Goal: Task Accomplishment & Management: Complete application form

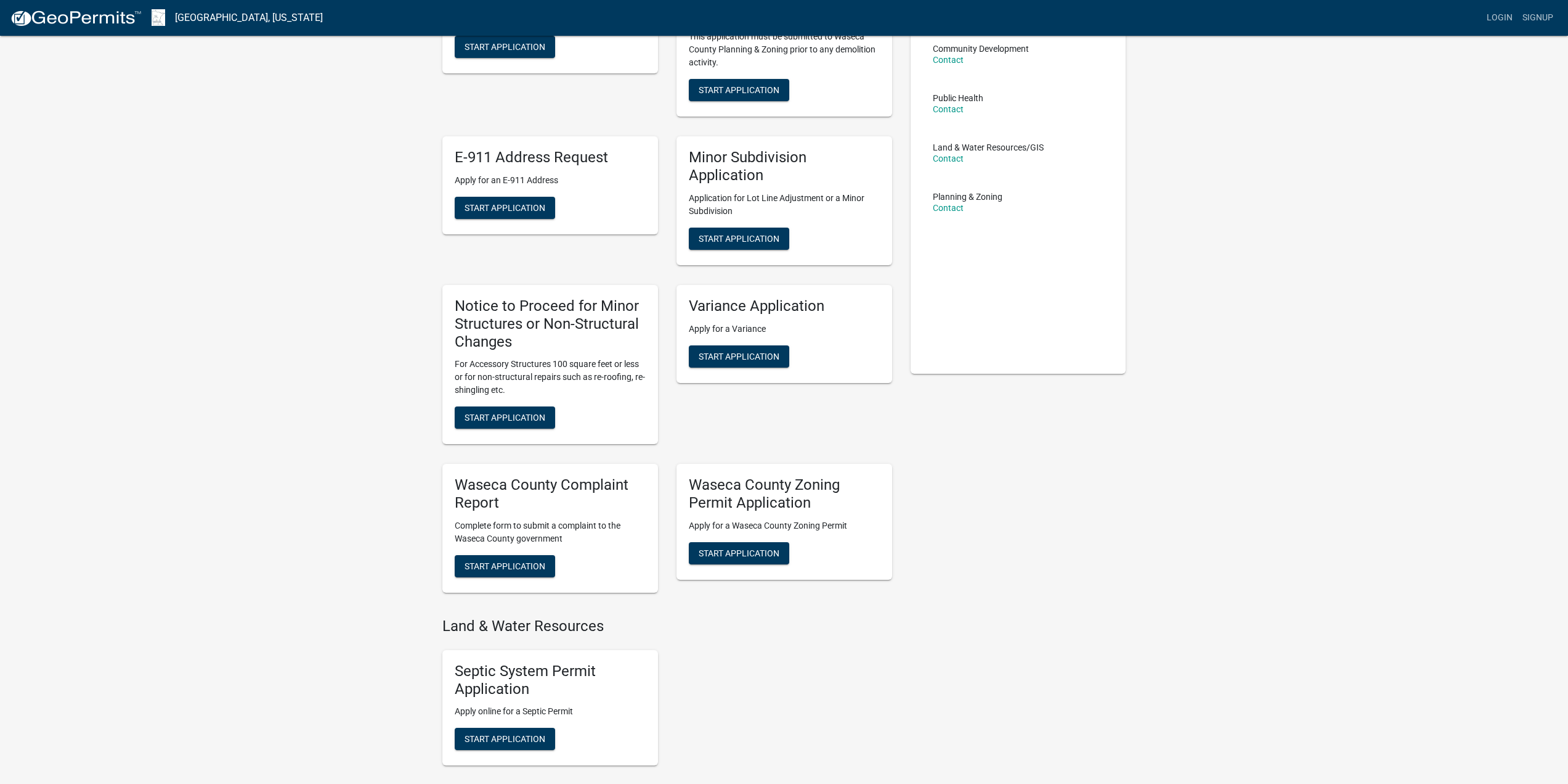
scroll to position [247, 0]
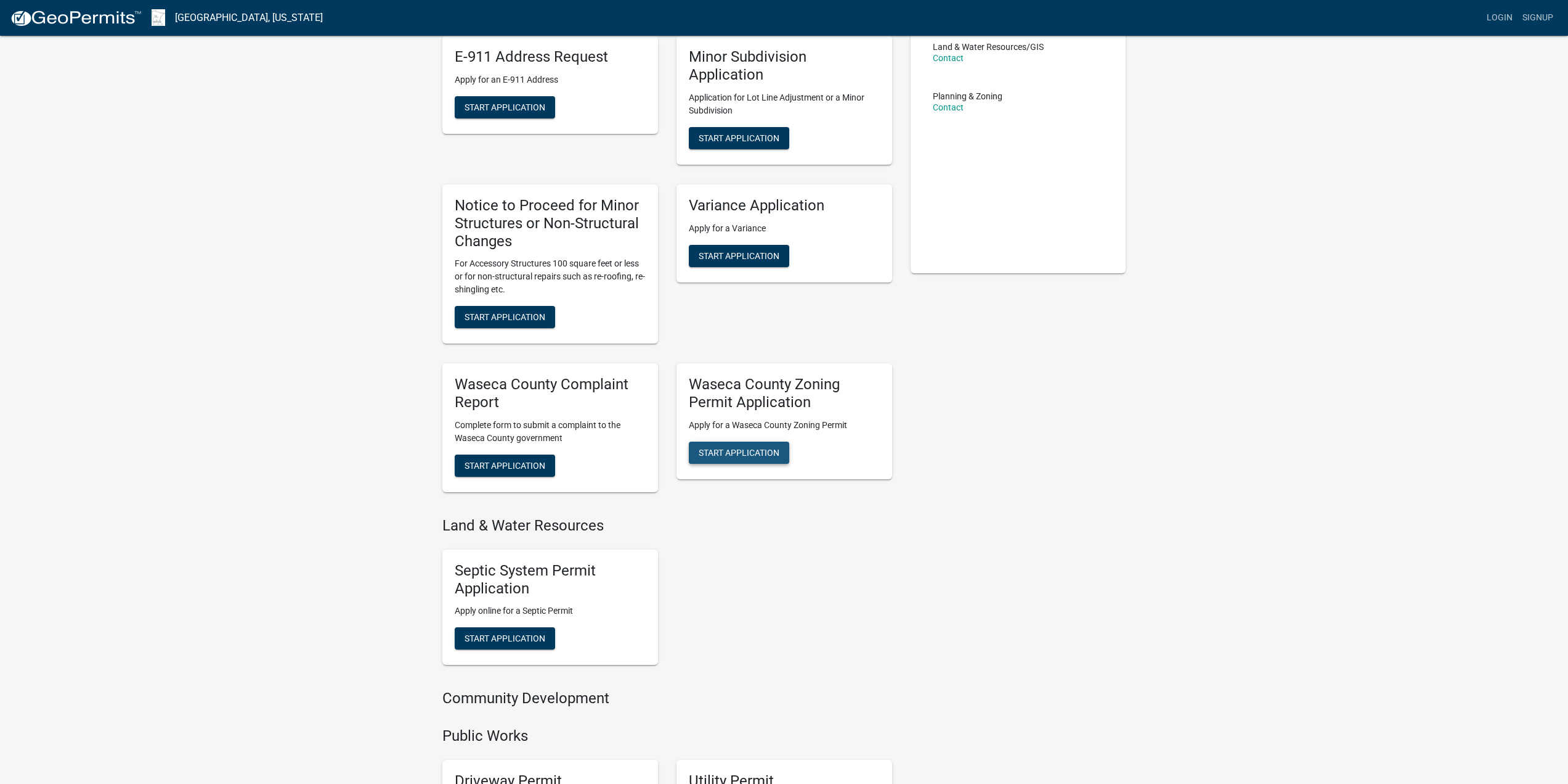
click at [784, 450] on button "Start Application" at bounding box center [738, 452] width 101 height 22
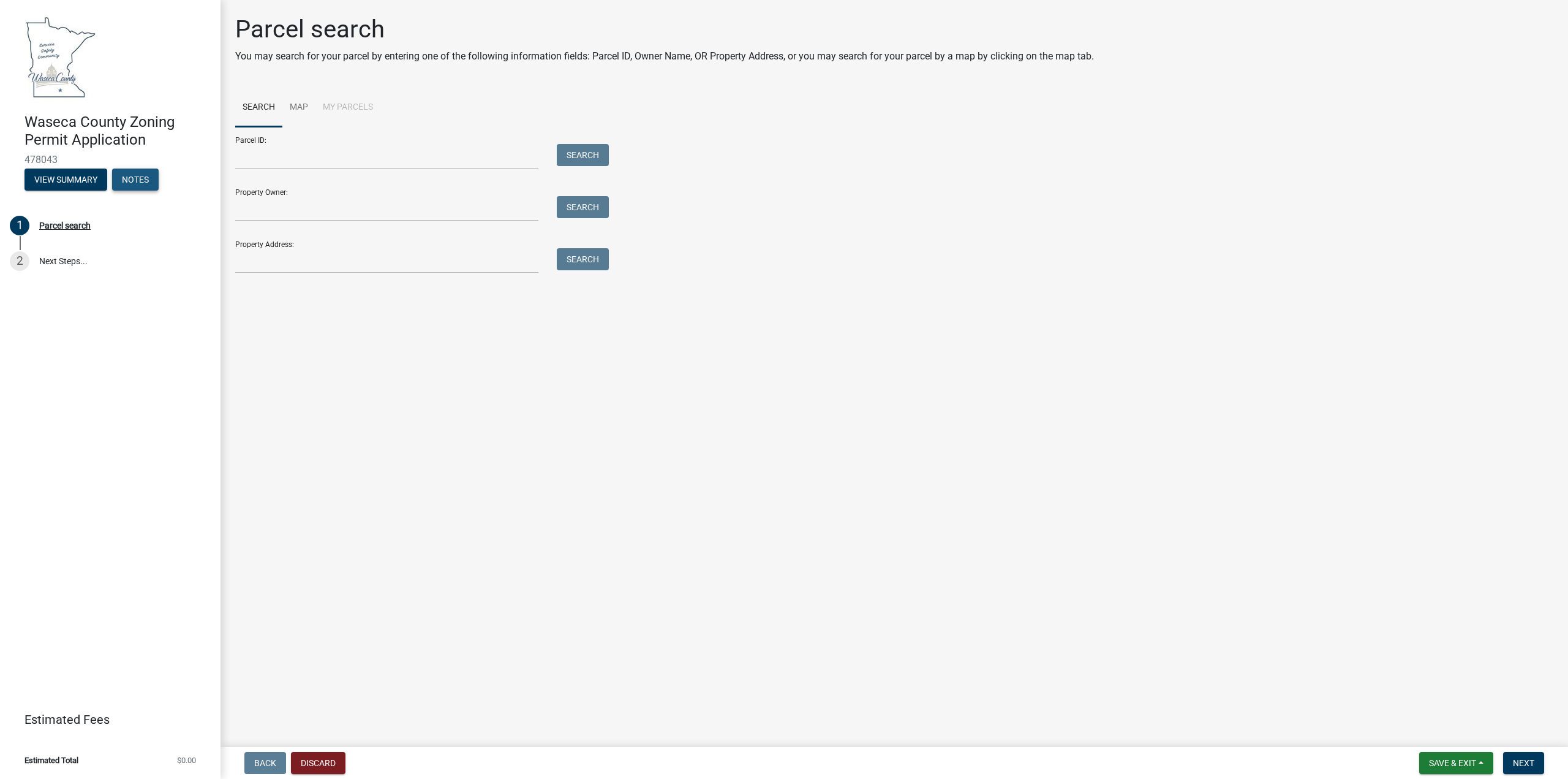
click at [140, 179] on button "Notes" at bounding box center [135, 179] width 47 height 22
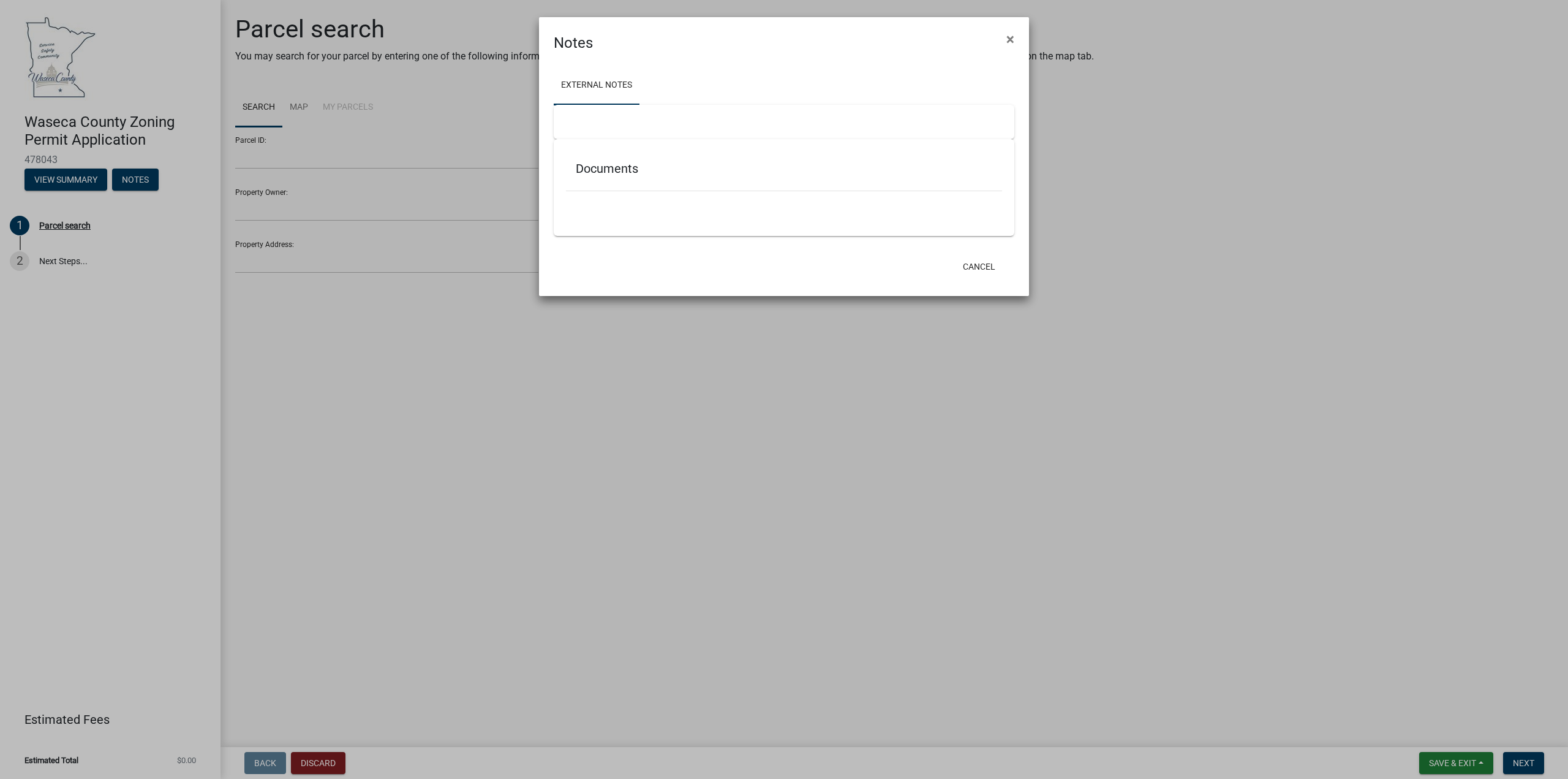
click at [612, 168] on h5 "Documents" at bounding box center [784, 168] width 416 height 14
click at [1012, 33] on span "×" at bounding box center [1010, 39] width 8 height 17
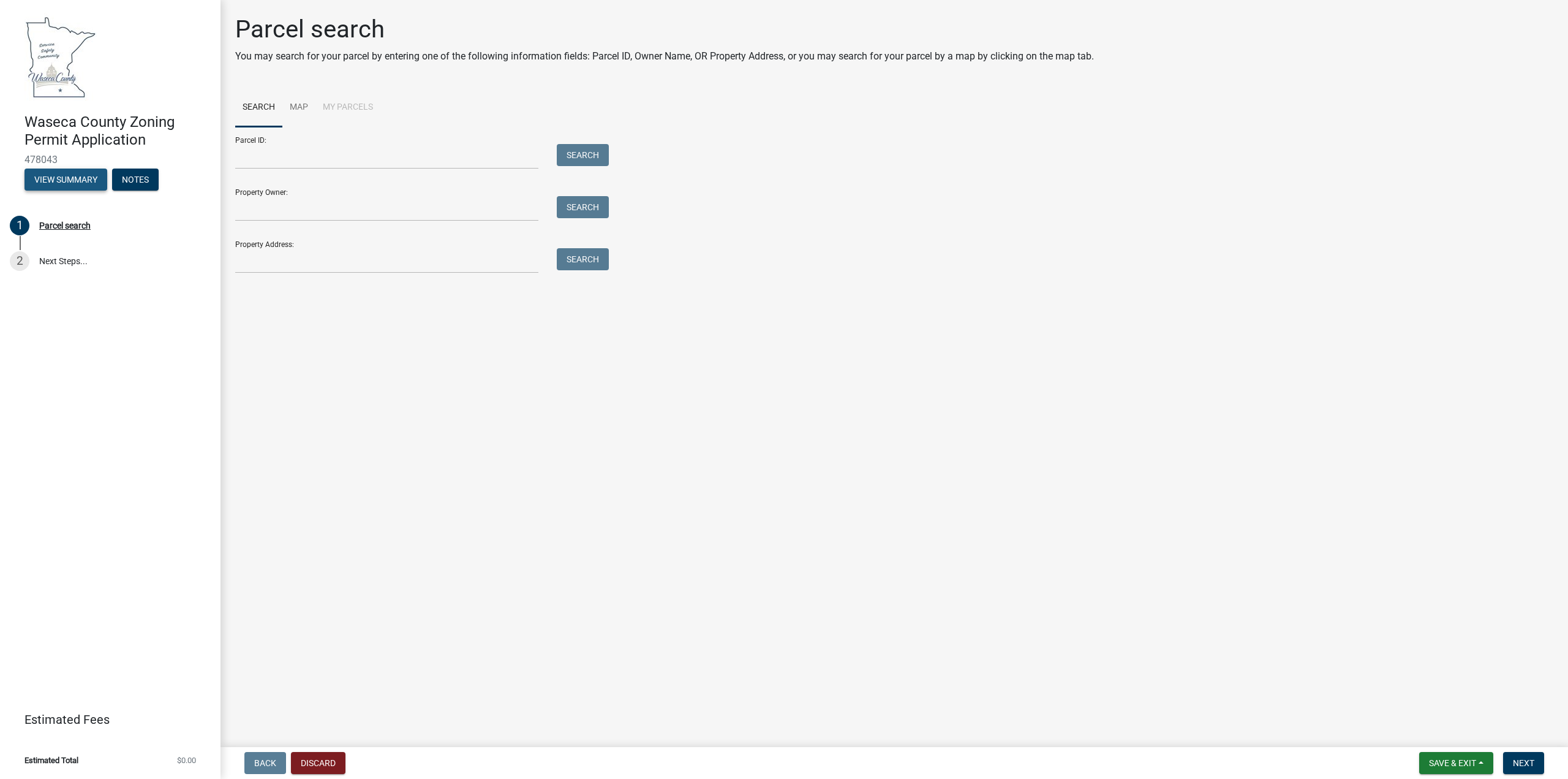
click at [71, 177] on button "View Summary" at bounding box center [66, 179] width 83 height 22
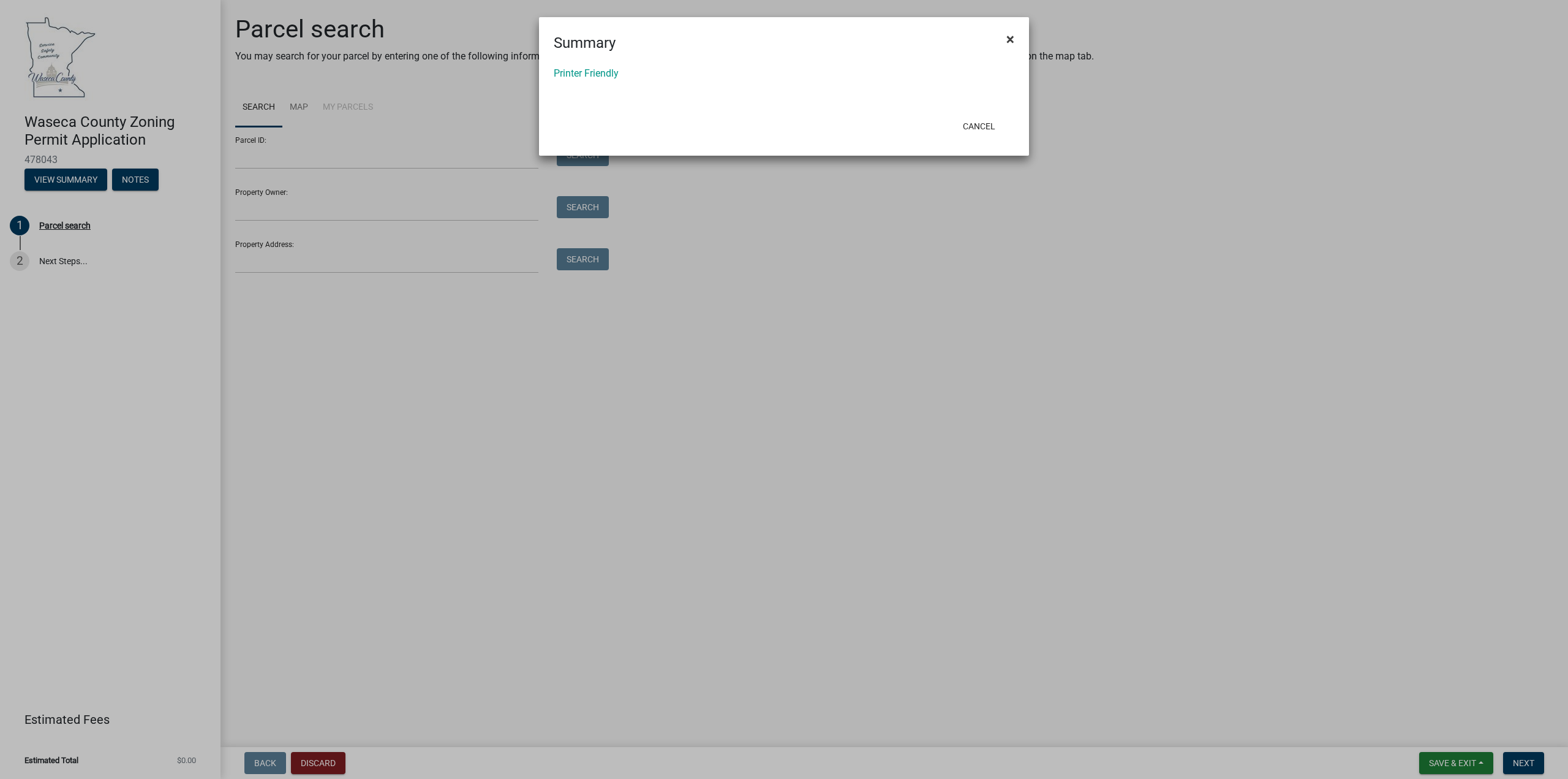
click at [1009, 37] on span "×" at bounding box center [1010, 39] width 8 height 17
